Goal: Task Accomplishment & Management: Use online tool/utility

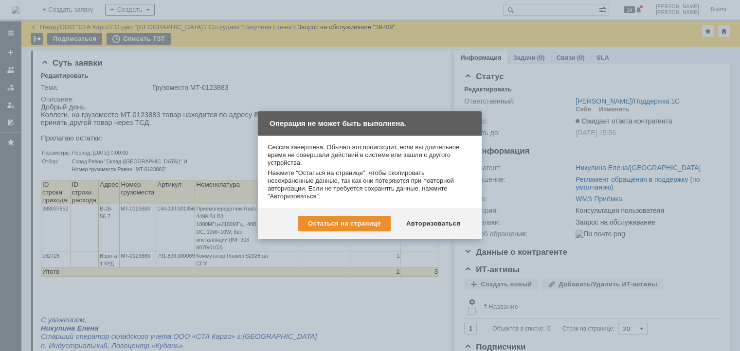
scroll to position [335, 0]
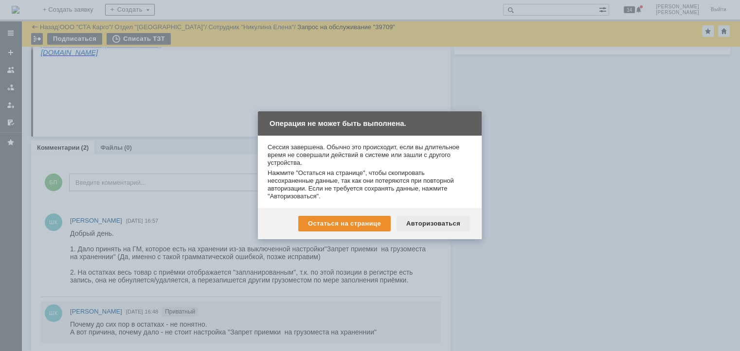
click at [430, 215] on div "Остаться на странице Авторизоваться" at bounding box center [370, 223] width 224 height 31
click at [431, 221] on div "Авторизоваться" at bounding box center [434, 224] width 74 height 16
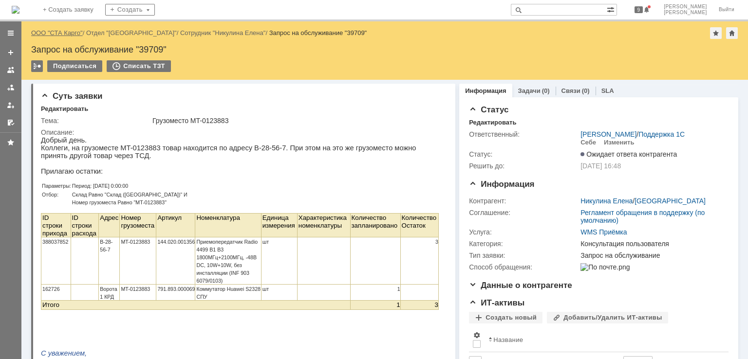
click at [57, 31] on link "ООО "СТА Карго"" at bounding box center [57, 32] width 52 height 7
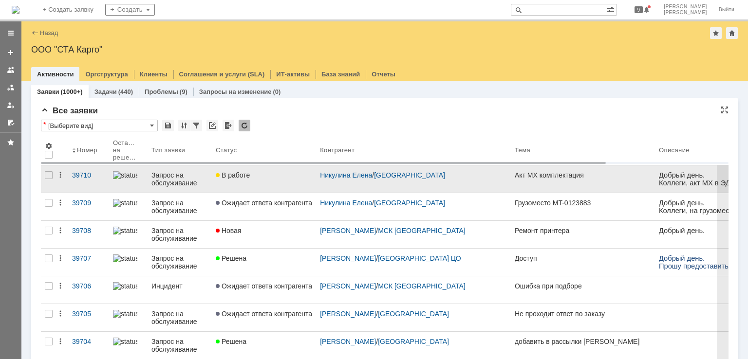
click at [257, 178] on div "В работе" at bounding box center [264, 175] width 96 height 8
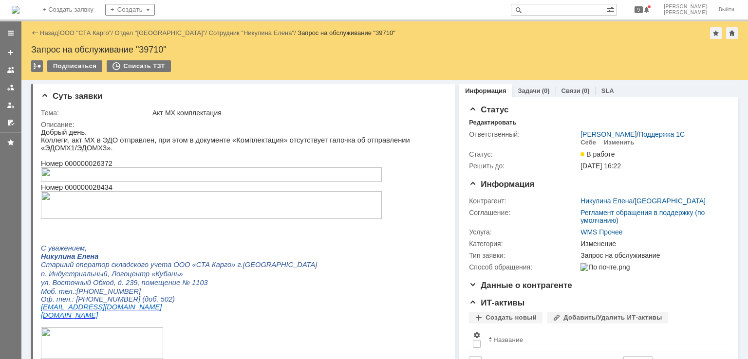
click at [360, 182] on img at bounding box center [211, 174] width 341 height 15
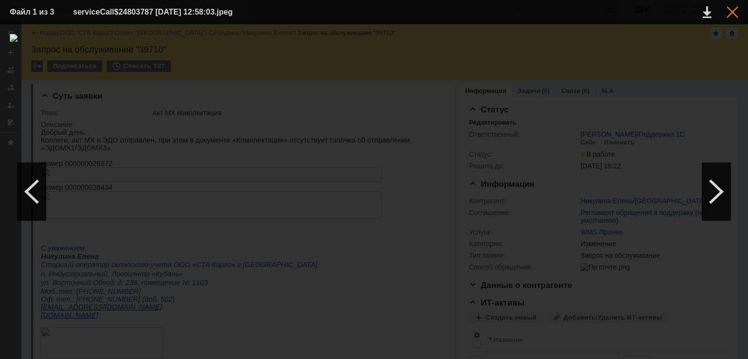
click at [730, 10] on div at bounding box center [732, 12] width 12 height 12
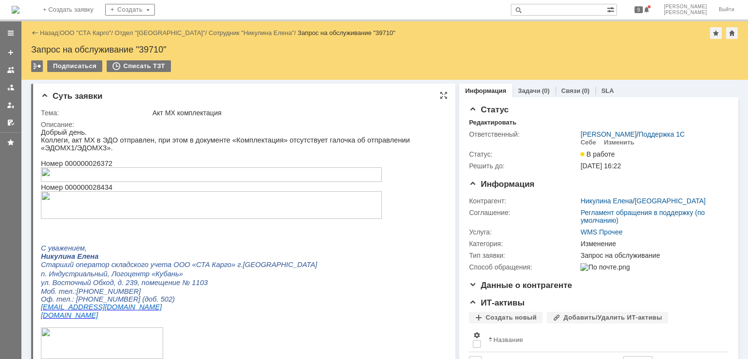
click at [245, 215] on img at bounding box center [211, 205] width 341 height 28
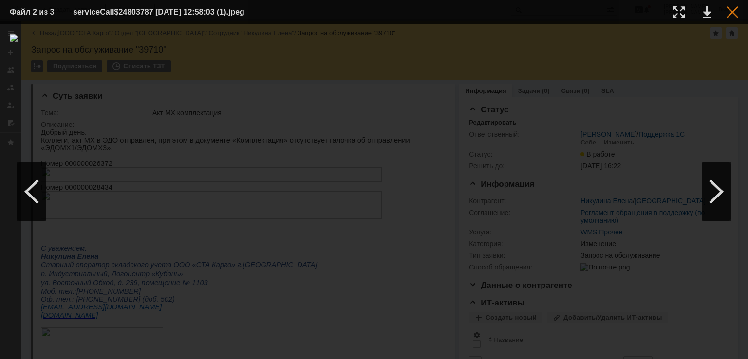
click at [730, 12] on div at bounding box center [732, 12] width 12 height 12
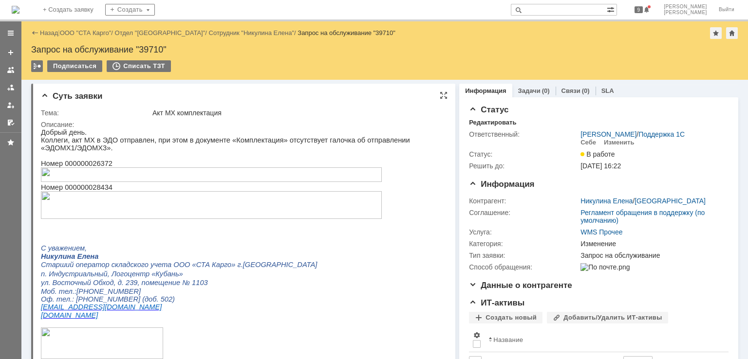
click at [270, 212] on img at bounding box center [211, 205] width 341 height 28
